Goal: Task Accomplishment & Management: Use online tool/utility

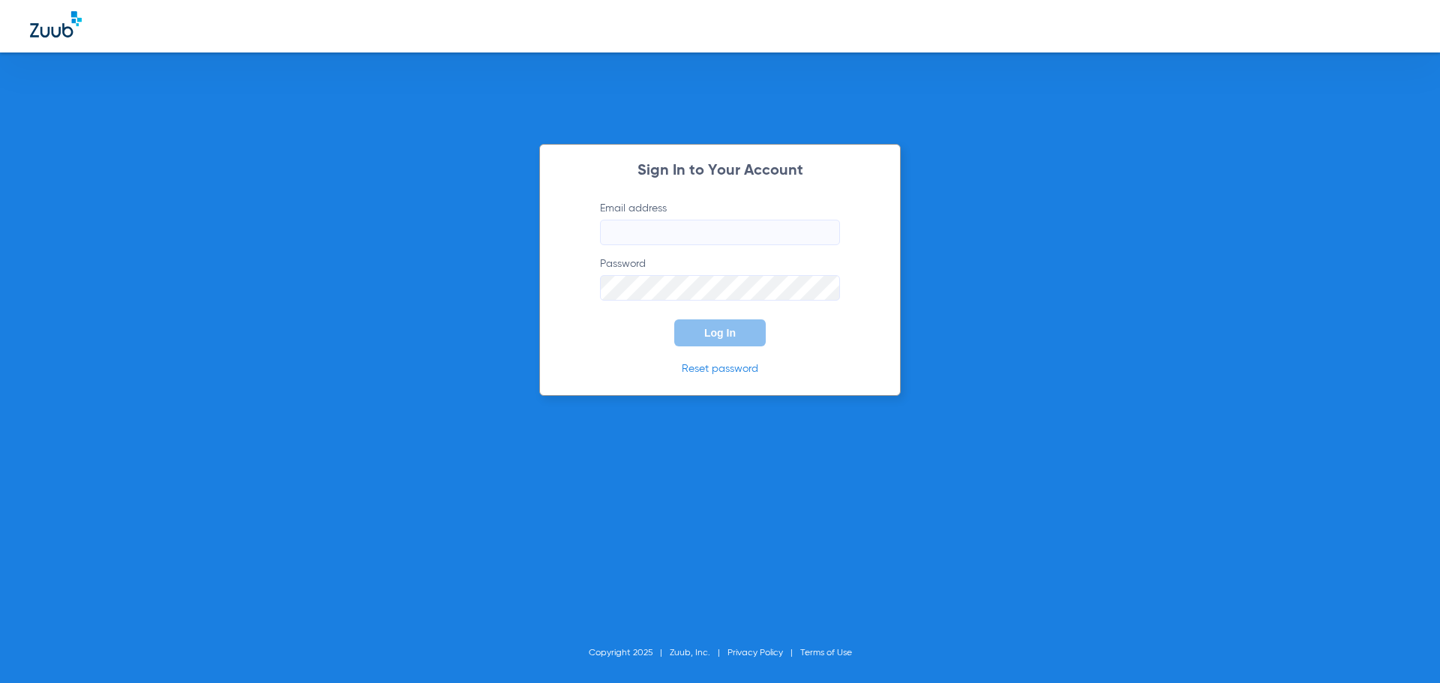
type input "[EMAIL_ADDRESS][DOMAIN_NAME]"
click at [740, 331] on button "Log In" at bounding box center [720, 333] width 92 height 27
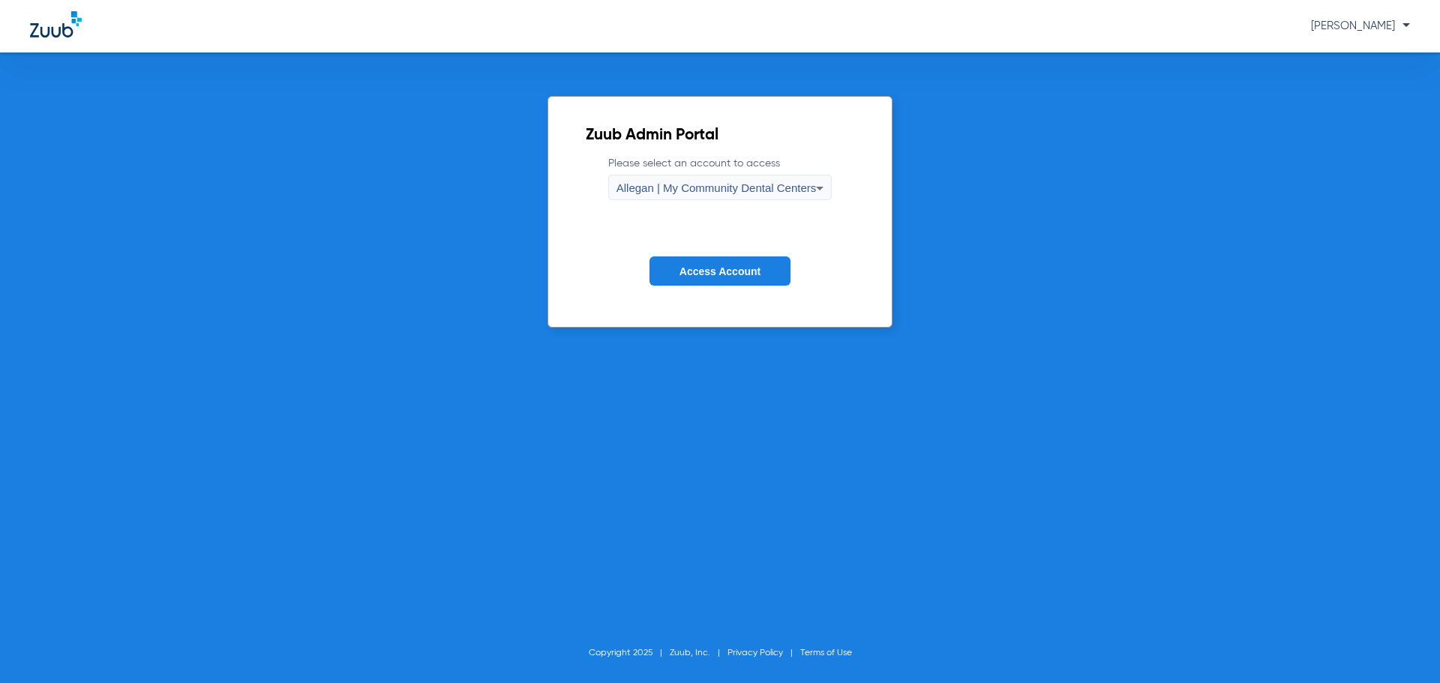
click at [793, 176] on div "Allegan | My Community Dental Centers" at bounding box center [717, 189] width 200 height 26
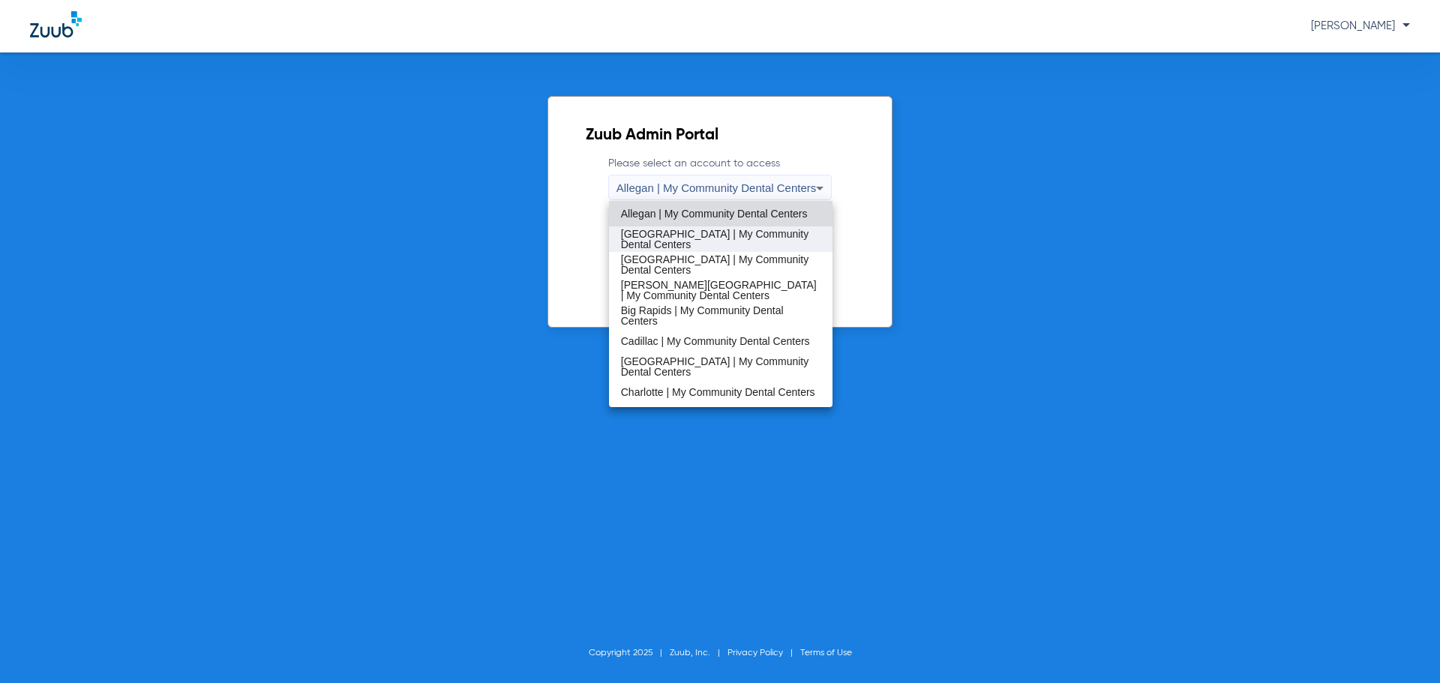
scroll to position [75, 0]
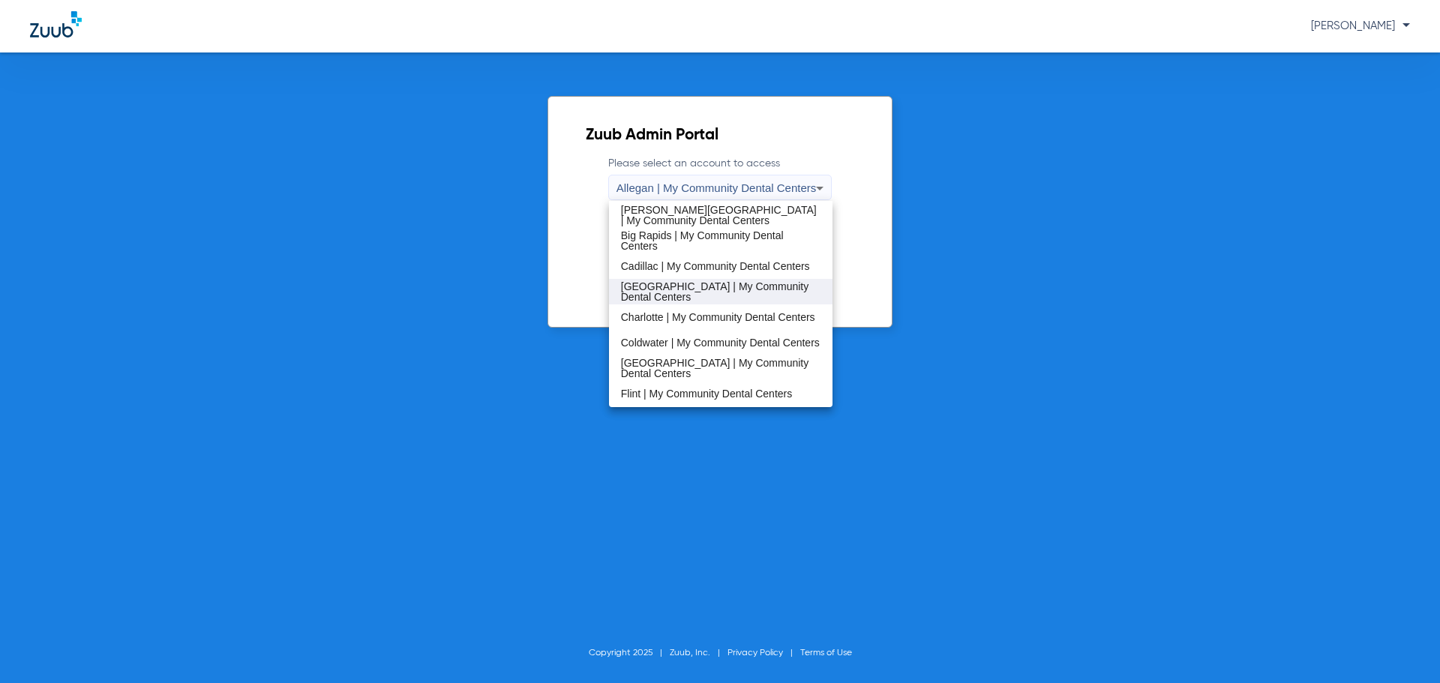
click at [732, 287] on span "[GEOGRAPHIC_DATA] | My Community Dental Centers" at bounding box center [721, 291] width 200 height 21
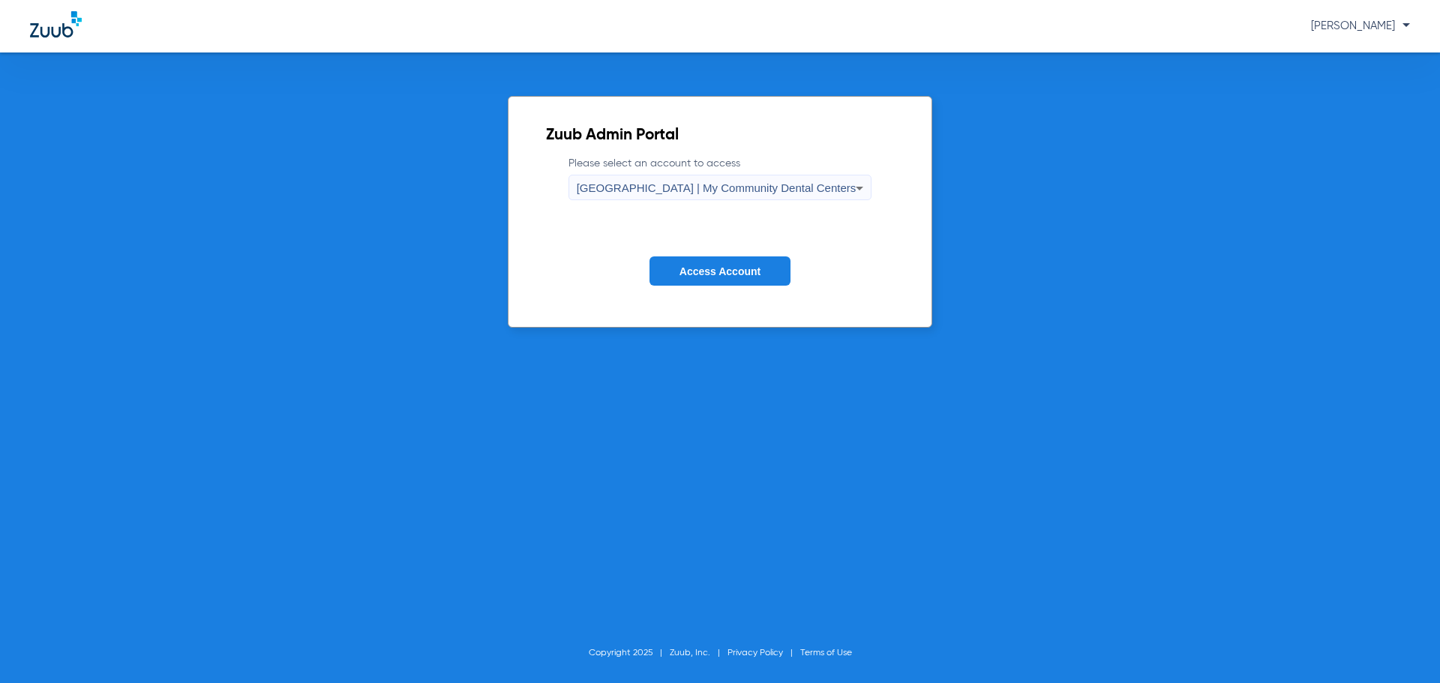
click at [743, 273] on span "Access Account" at bounding box center [720, 272] width 81 height 12
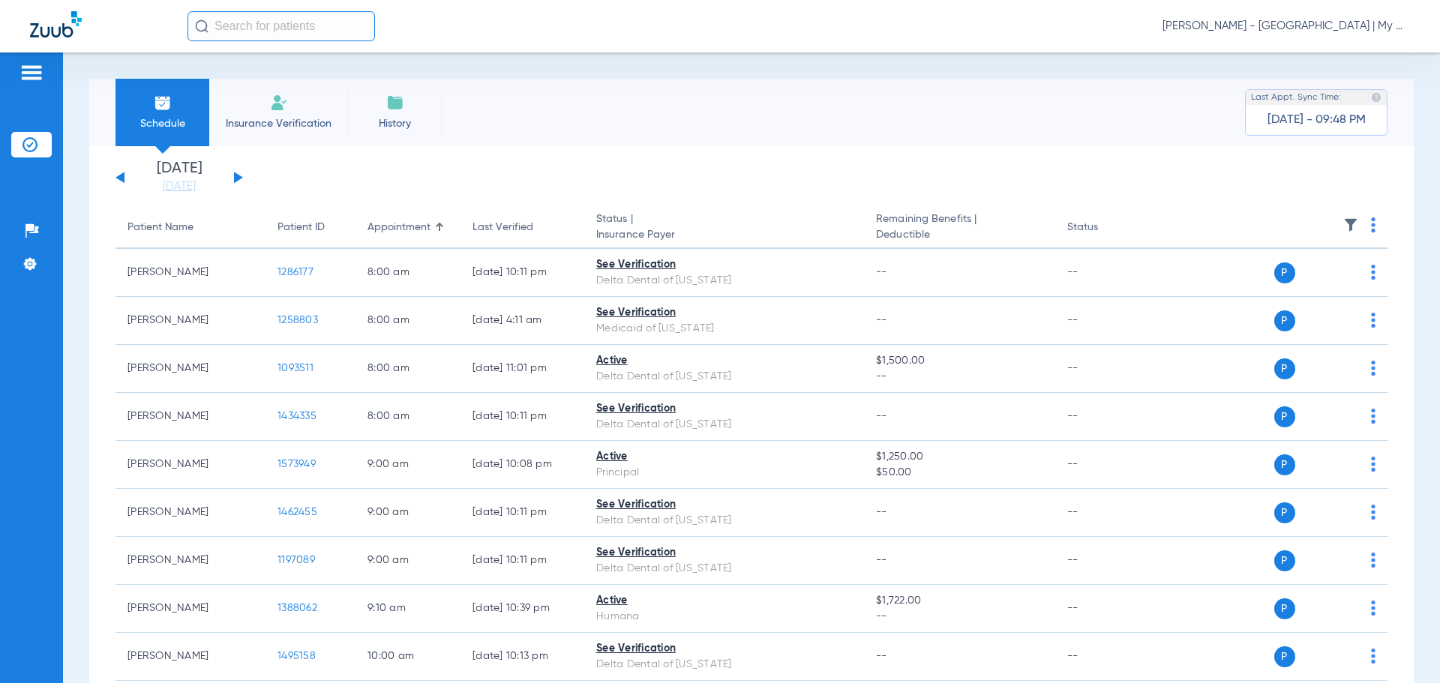
click at [238, 179] on button at bounding box center [238, 177] width 9 height 11
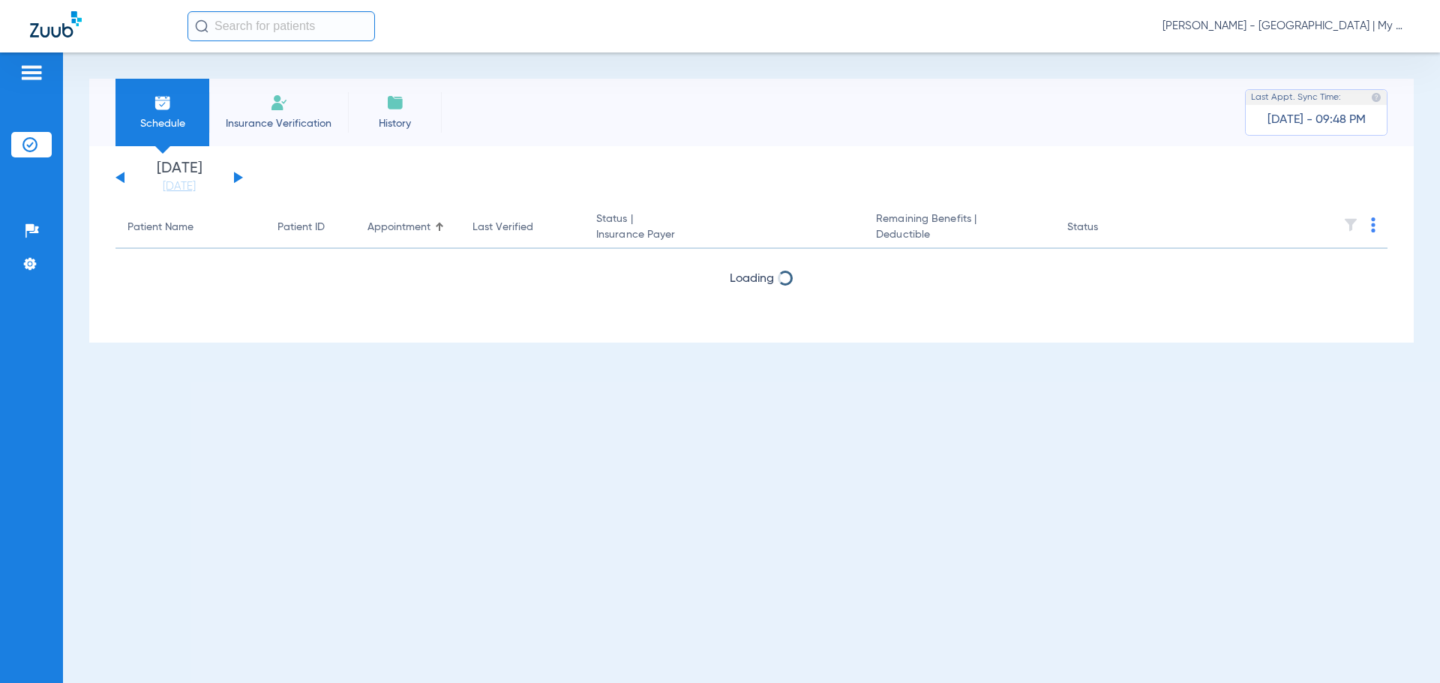
click at [238, 179] on button at bounding box center [238, 177] width 9 height 11
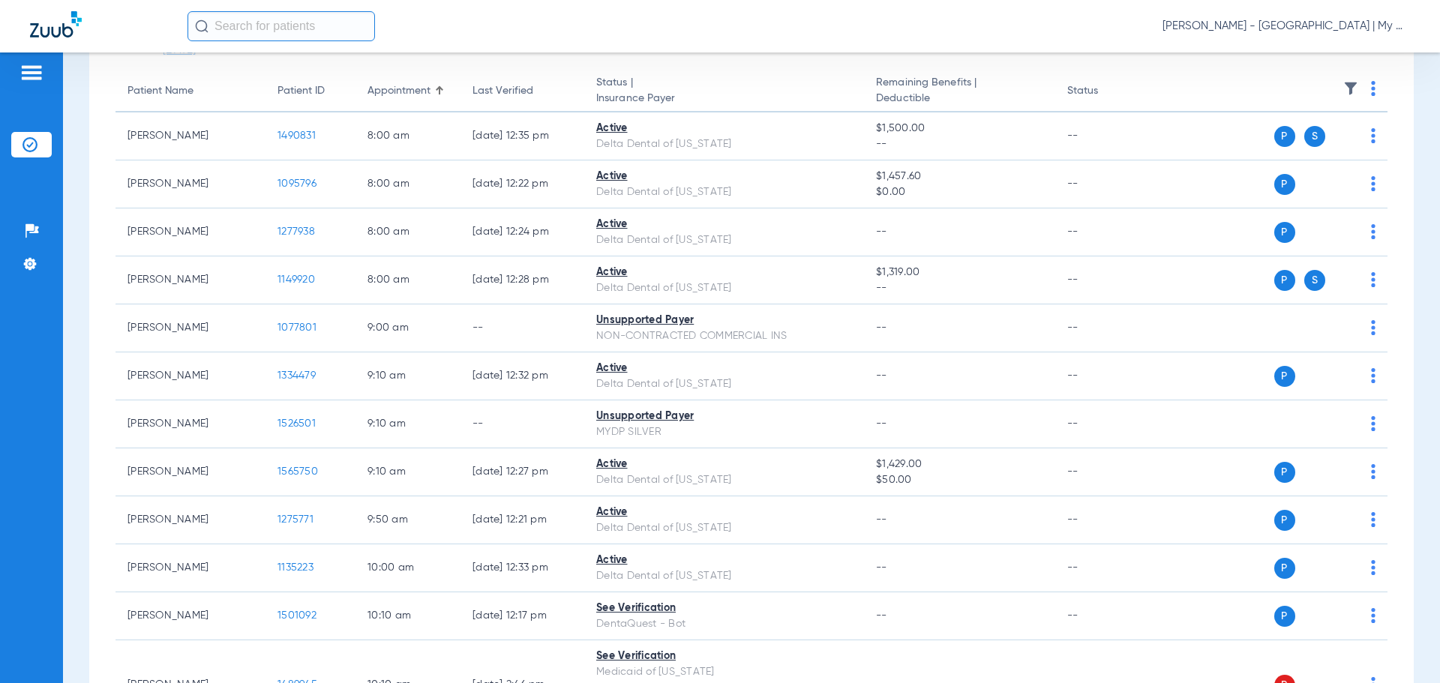
scroll to position [150, 0]
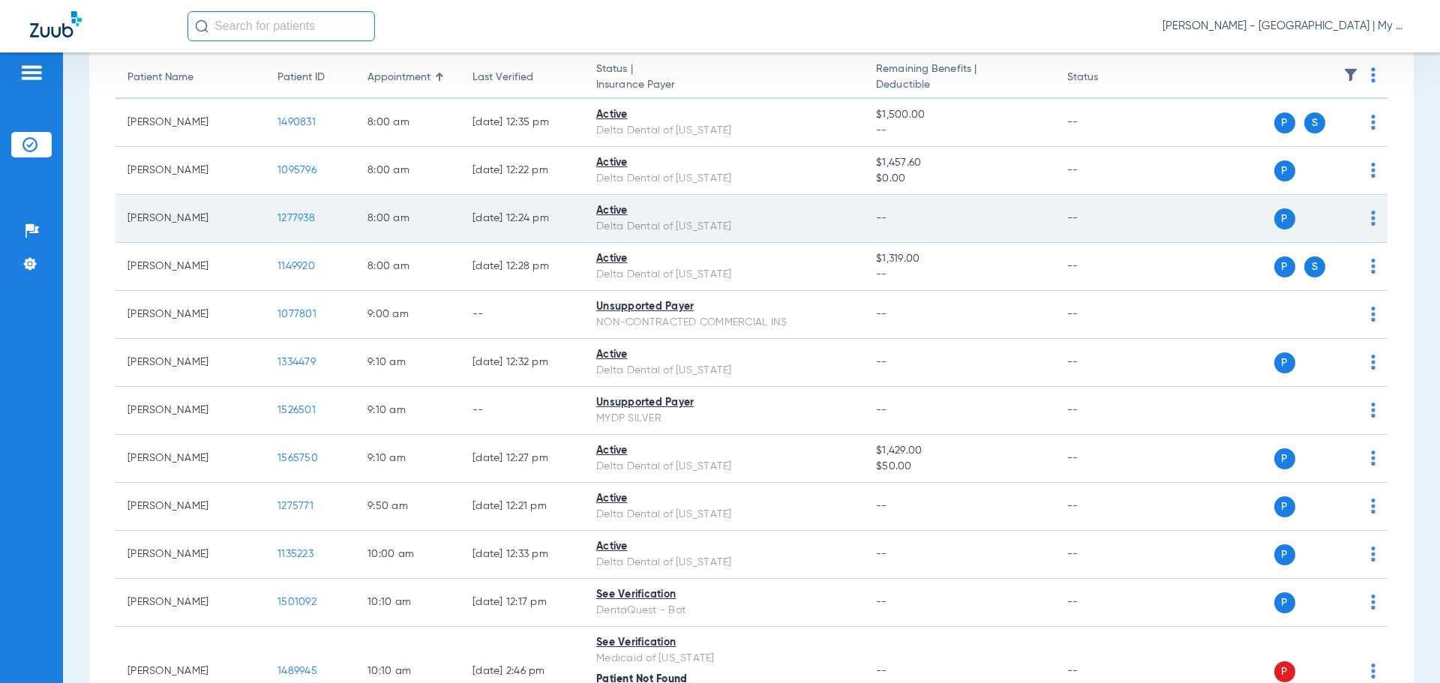
click at [557, 224] on td "[DATE] 12:24 PM" at bounding box center [523, 219] width 124 height 48
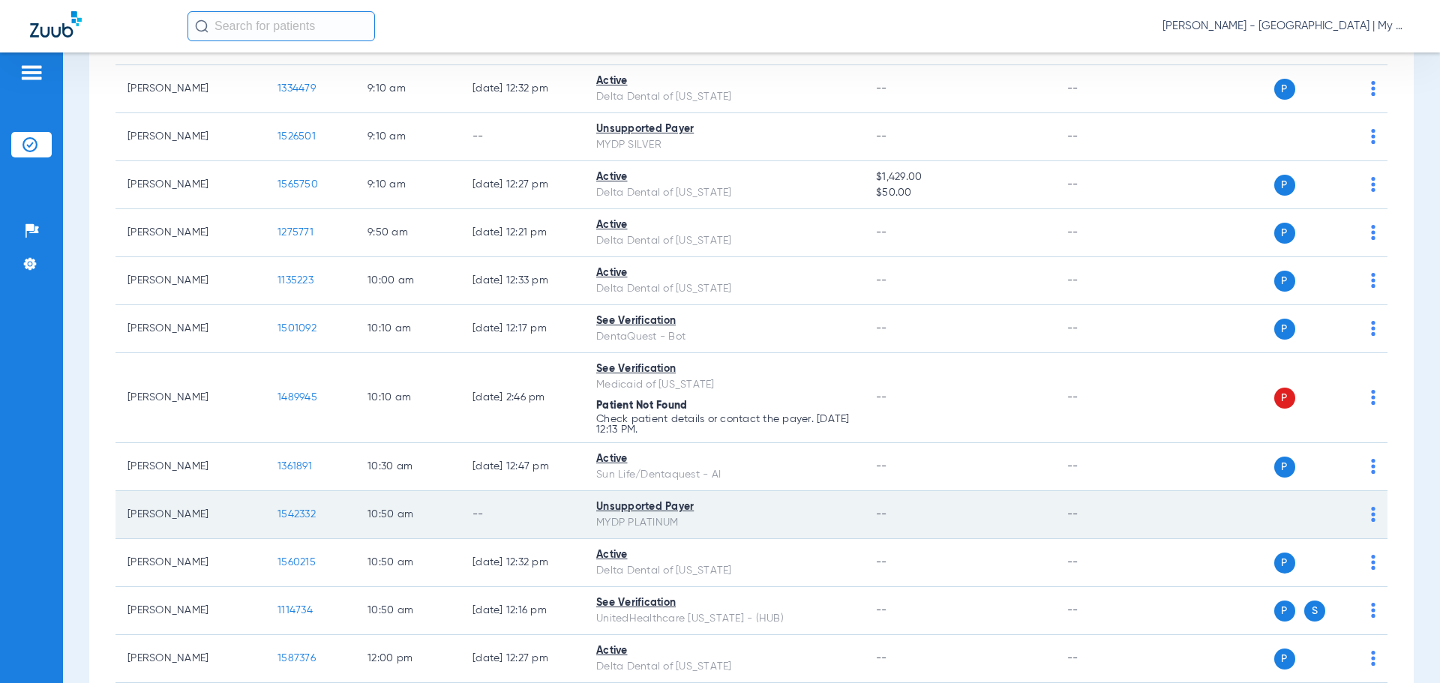
scroll to position [450, 0]
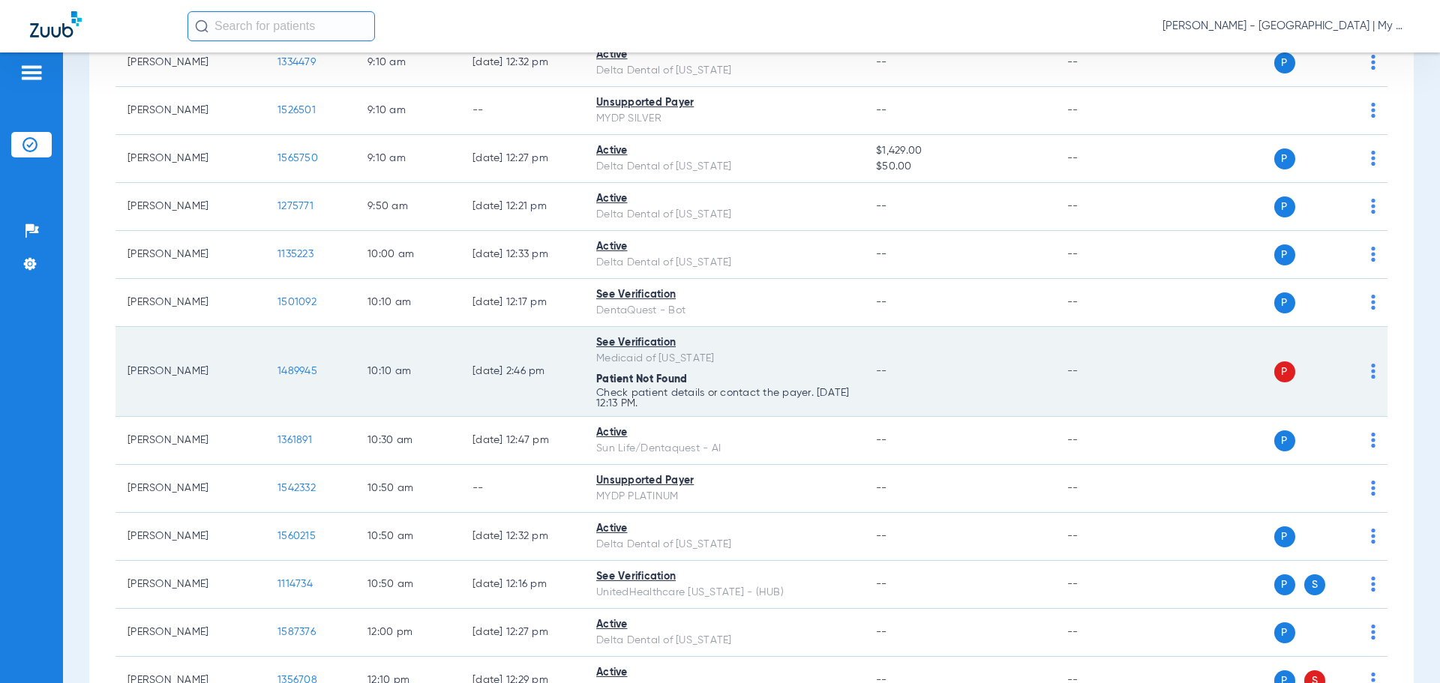
click at [1367, 373] on td "P S" at bounding box center [1273, 372] width 232 height 90
click at [1359, 371] on div "P S" at bounding box center [1267, 372] width 220 height 21
click at [1371, 371] on img at bounding box center [1373, 371] width 5 height 15
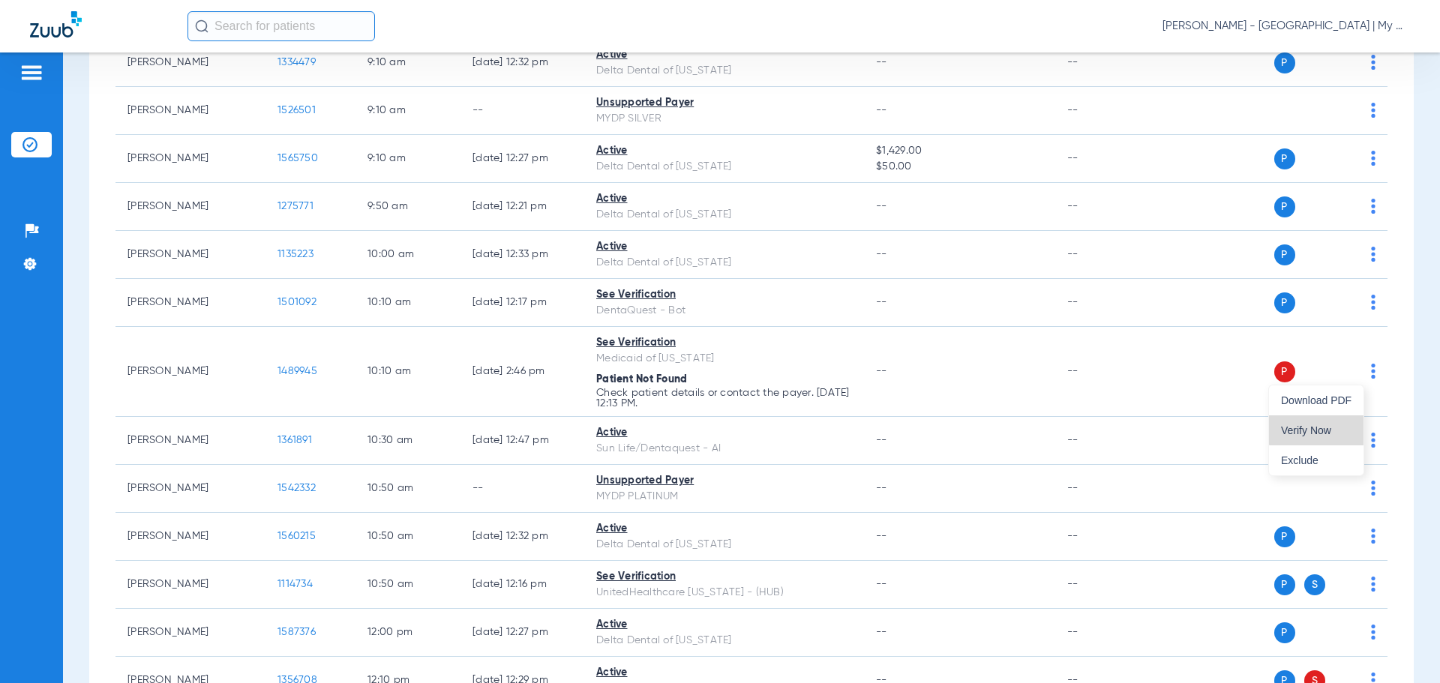
click at [1335, 430] on span "Verify Now" at bounding box center [1316, 430] width 71 height 11
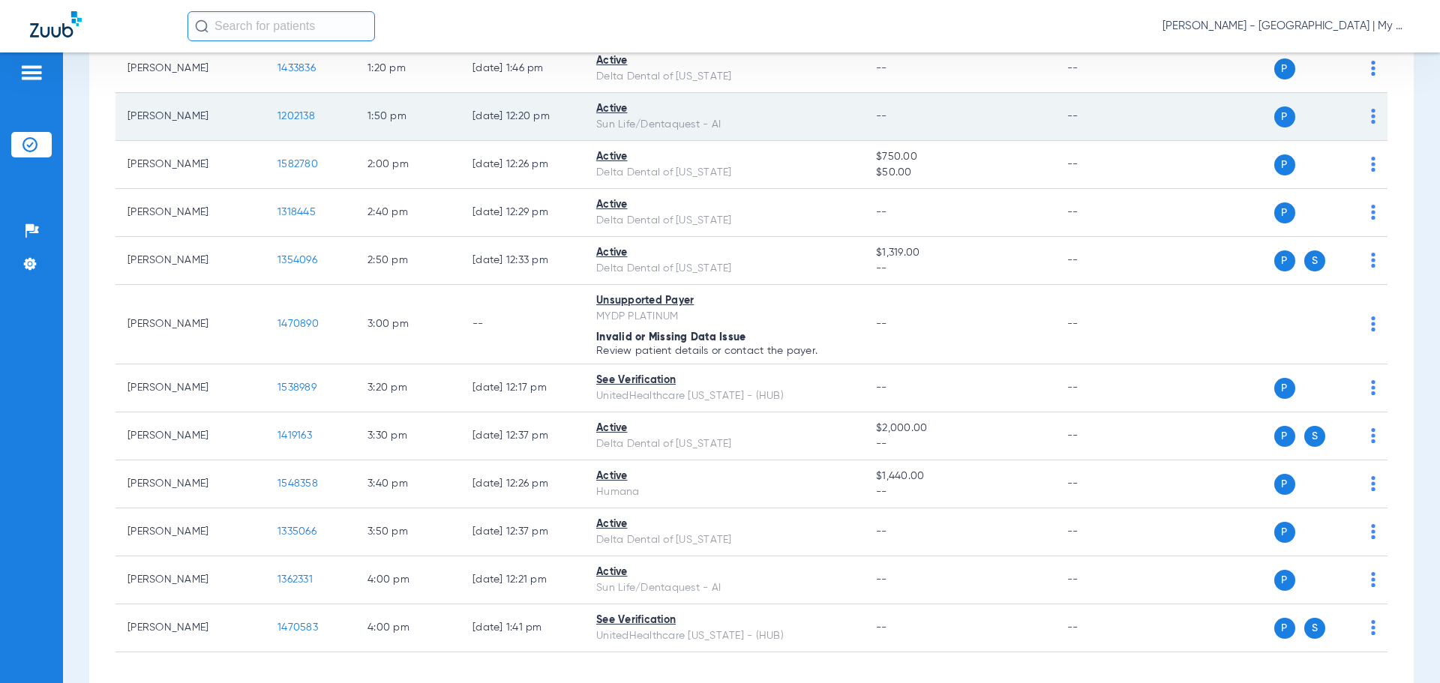
scroll to position [900, 0]
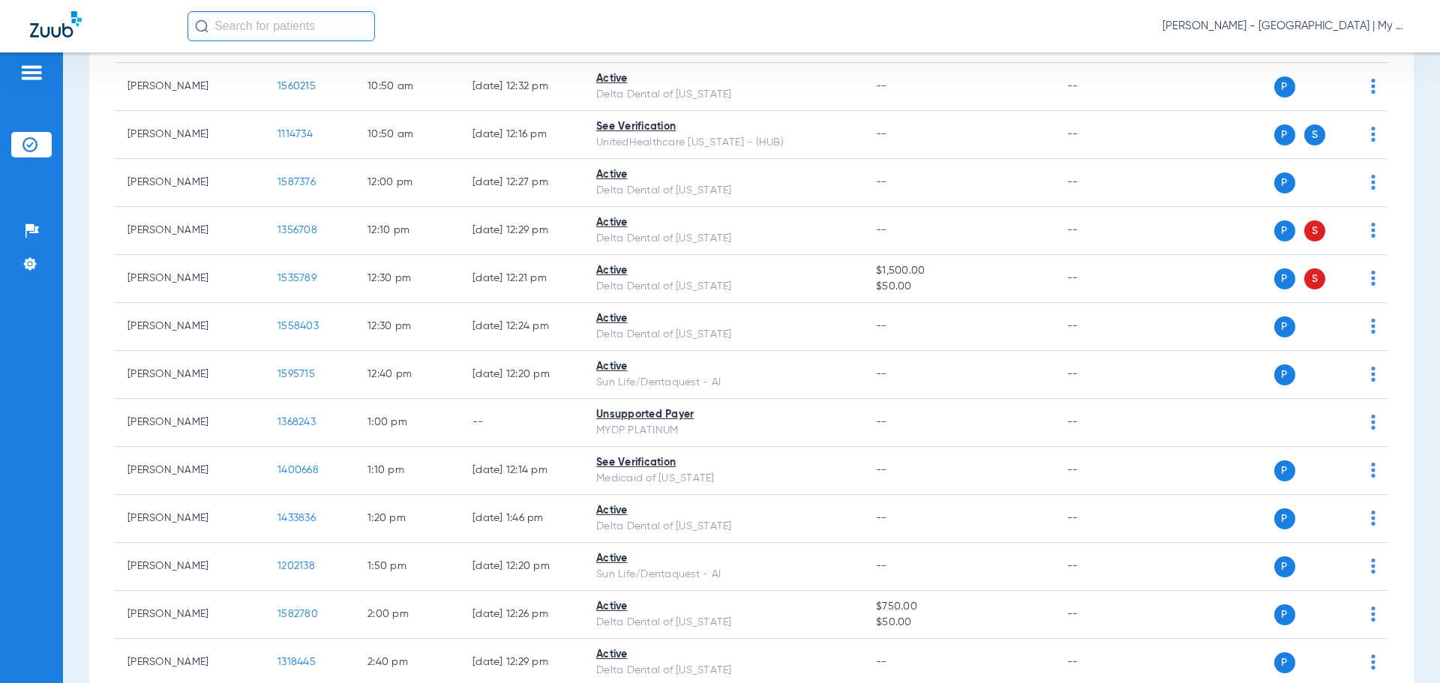
click at [1270, 25] on span "[PERSON_NAME] - [GEOGRAPHIC_DATA] | My Community Dental Centers" at bounding box center [1287, 26] width 248 height 15
click at [1369, 52] on span "Account Selection" at bounding box center [1354, 53] width 84 height 11
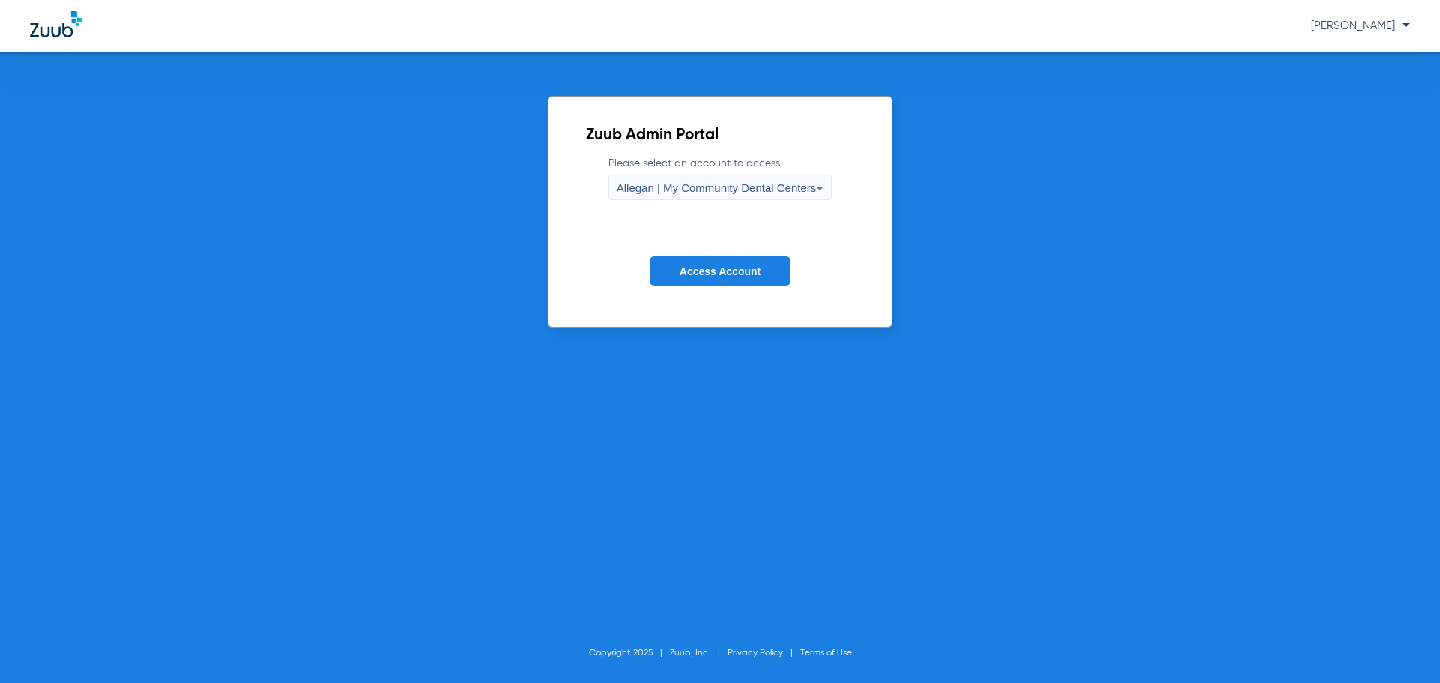
click at [748, 180] on div "Allegan | My Community Dental Centers" at bounding box center [717, 189] width 200 height 26
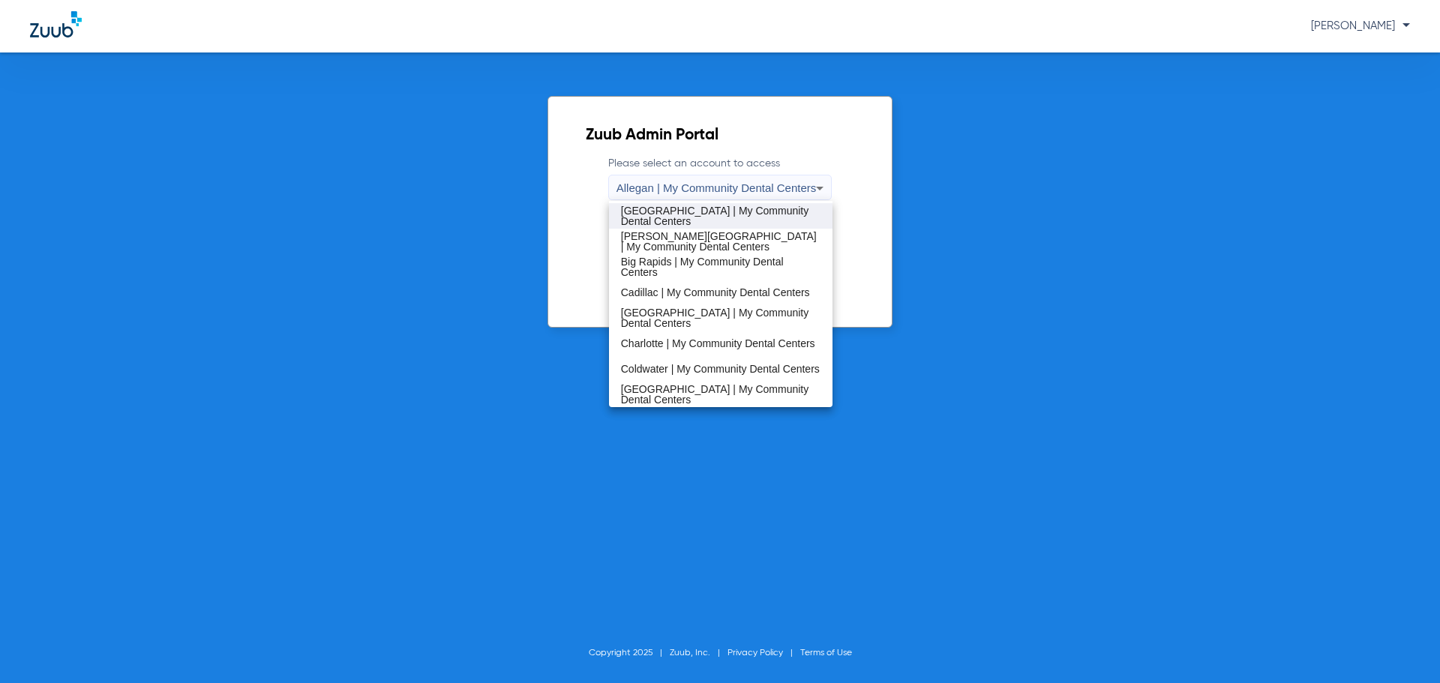
scroll to position [75, 0]
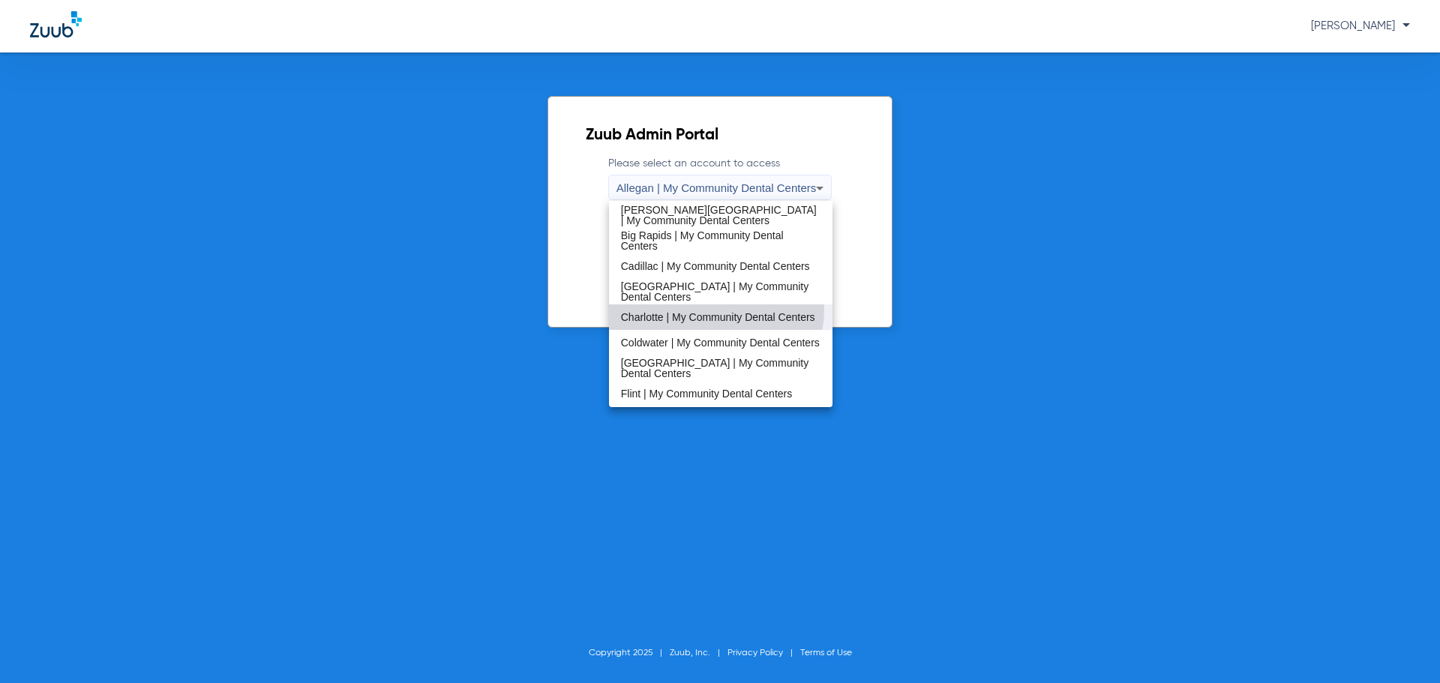
click at [716, 312] on span "Charlotte | My Community Dental Centers" at bounding box center [718, 317] width 194 height 11
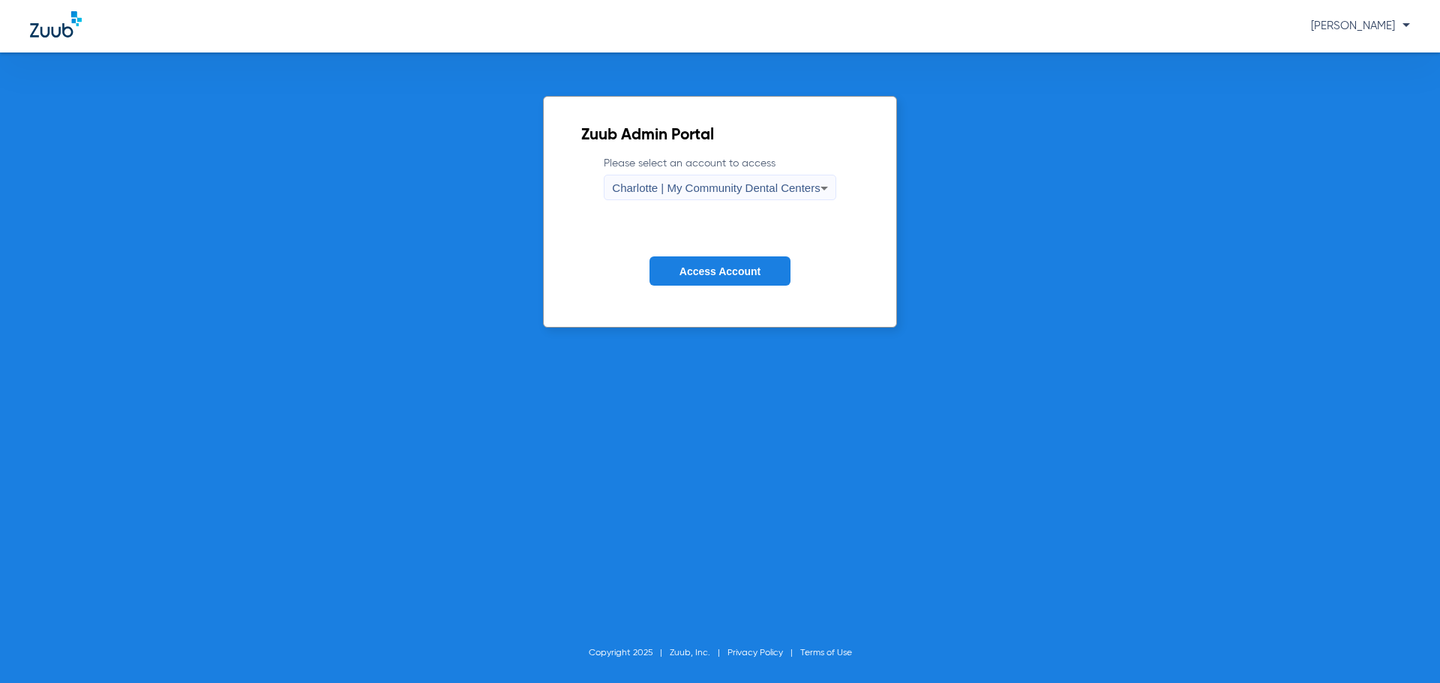
click at [812, 184] on span "Charlotte | My Community Dental Centers" at bounding box center [716, 188] width 208 height 13
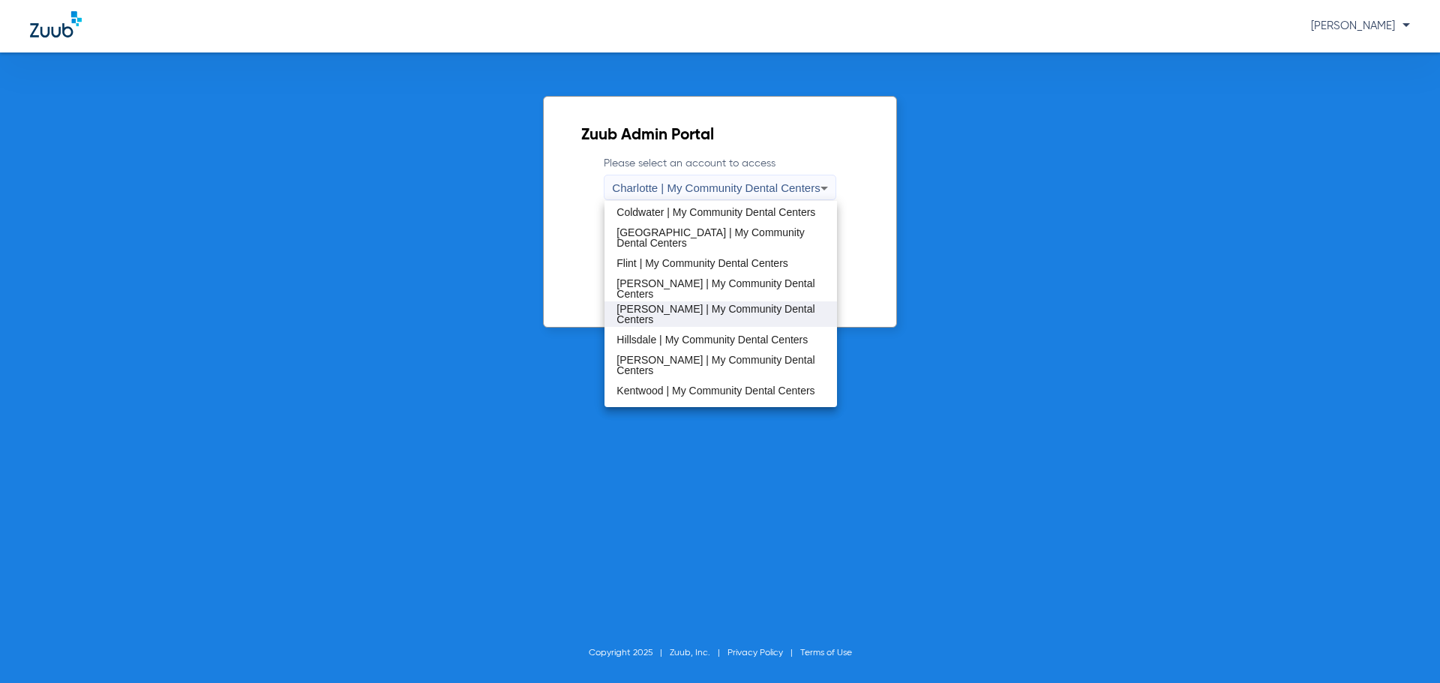
scroll to position [225, 0]
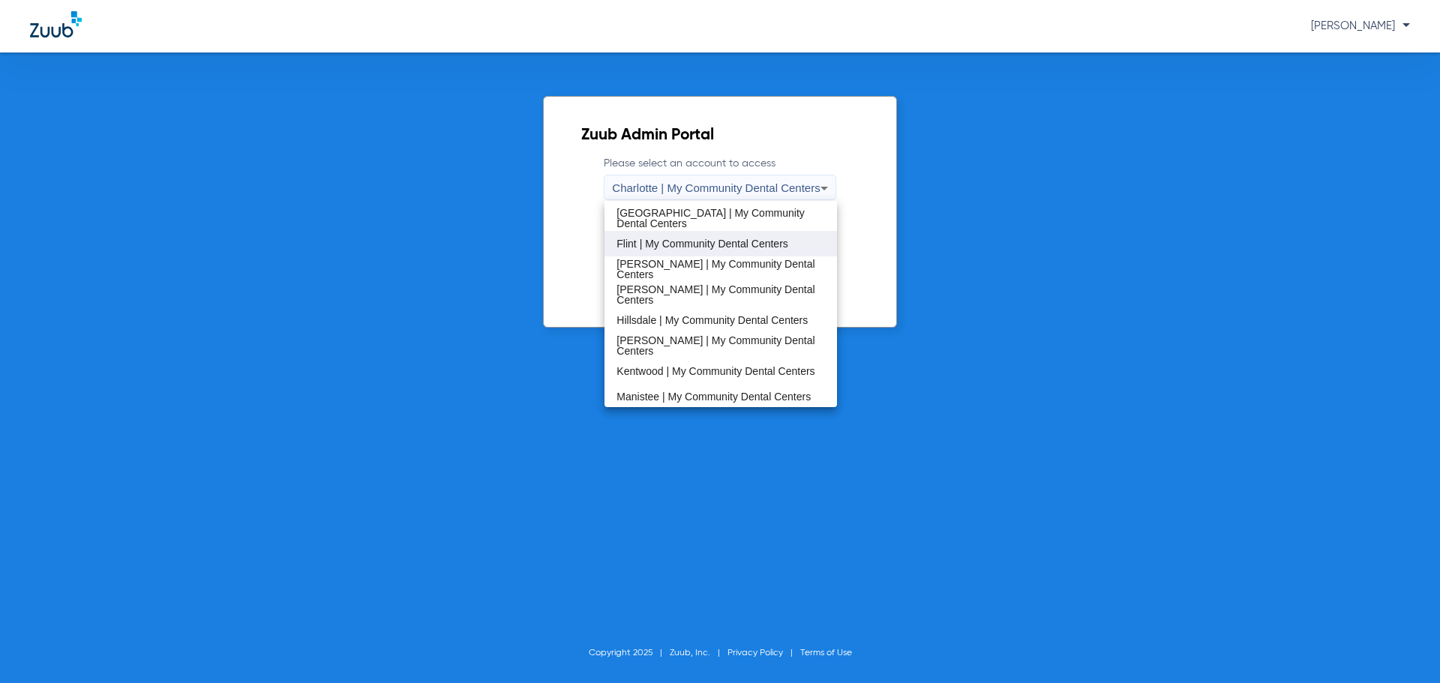
click at [676, 247] on span "Flint | My Community Dental Centers" at bounding box center [702, 244] width 171 height 11
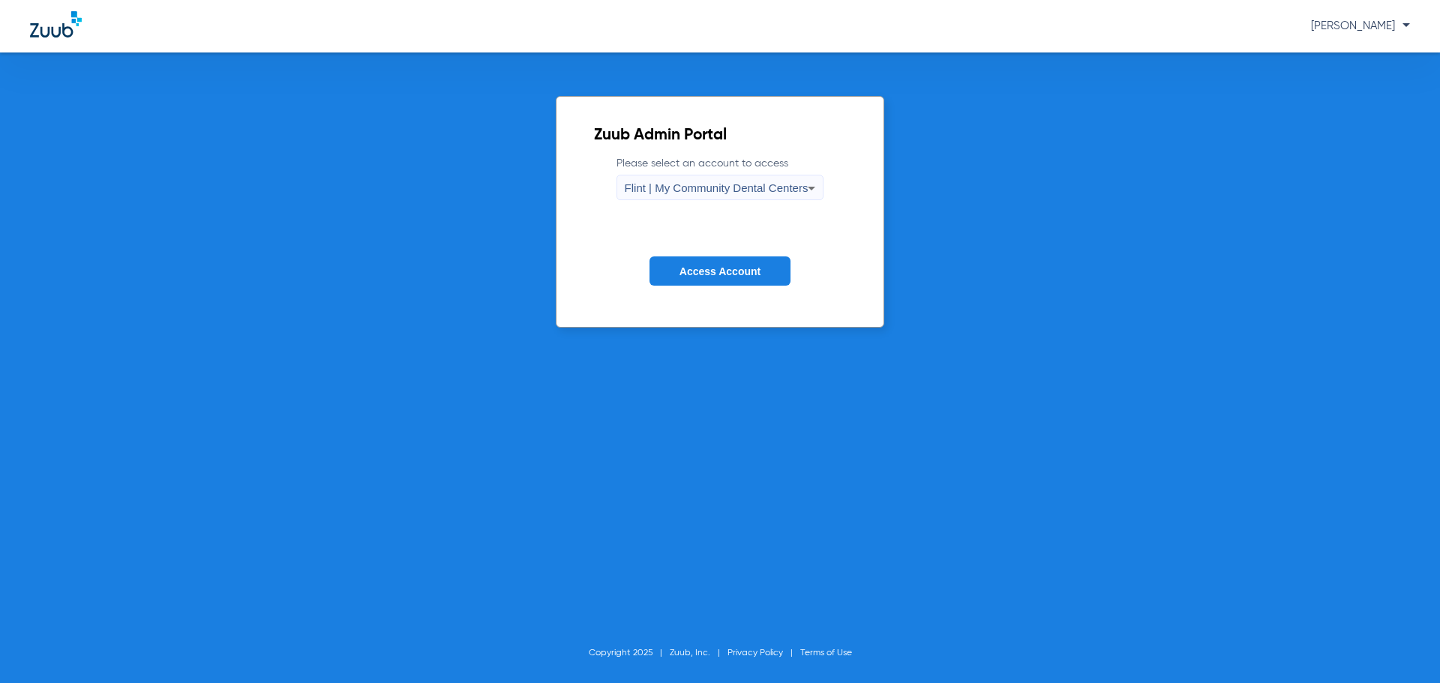
click at [716, 266] on span "Access Account" at bounding box center [720, 272] width 81 height 12
